Goal: Obtain resource: Obtain resource

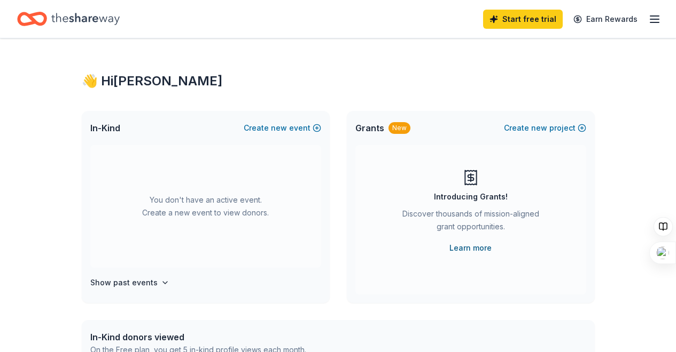
click at [473, 247] on link "Learn more" at bounding box center [470, 248] width 42 height 13
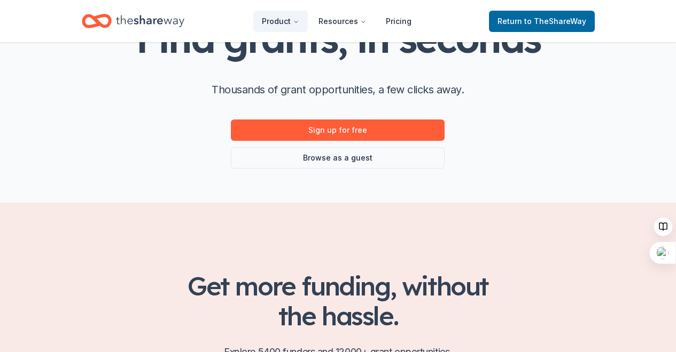
scroll to position [91, 0]
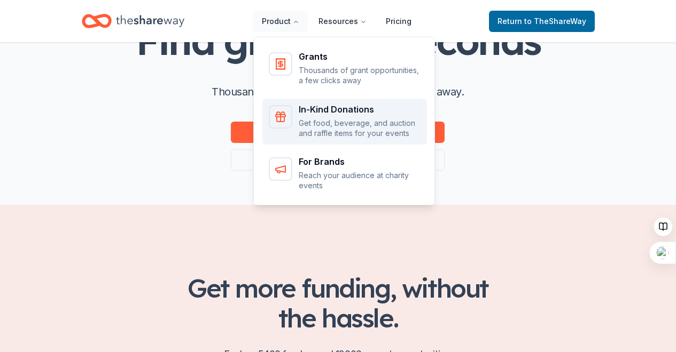
click at [316, 118] on p "Get food, beverage, and auction and raffle items for your events" at bounding box center [360, 128] width 122 height 21
